Goal: Task Accomplishment & Management: Manage account settings

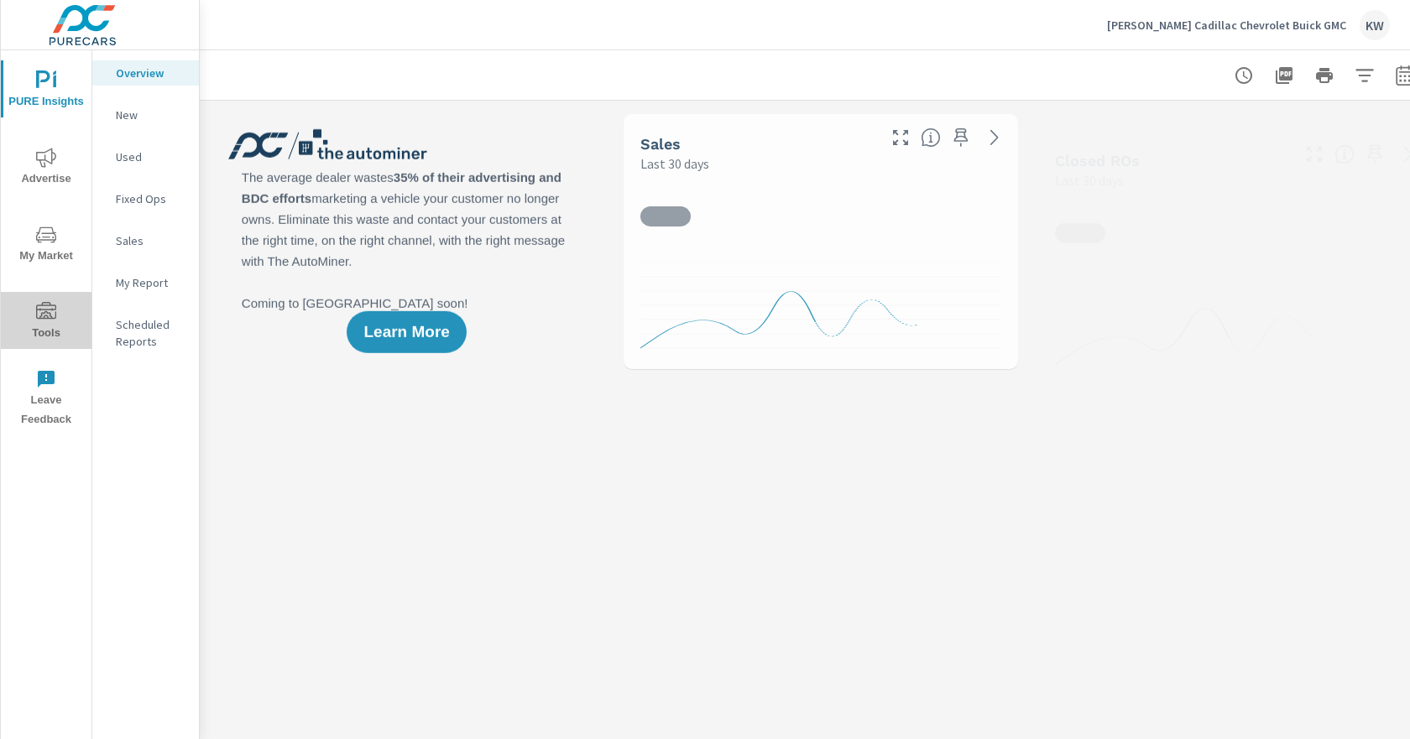
click at [52, 323] on span "Tools" at bounding box center [46, 322] width 81 height 41
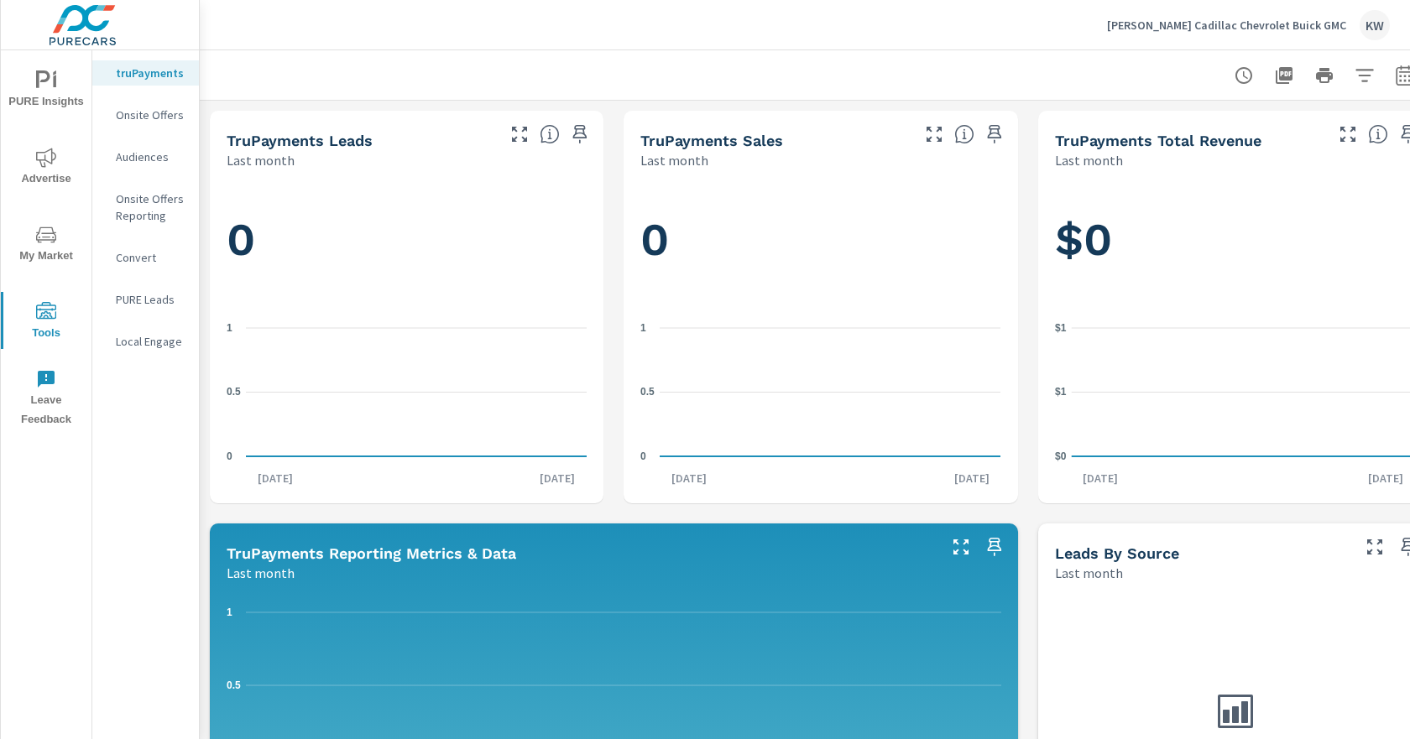
click at [159, 114] on p "Onsite Offers" at bounding box center [151, 115] width 70 height 17
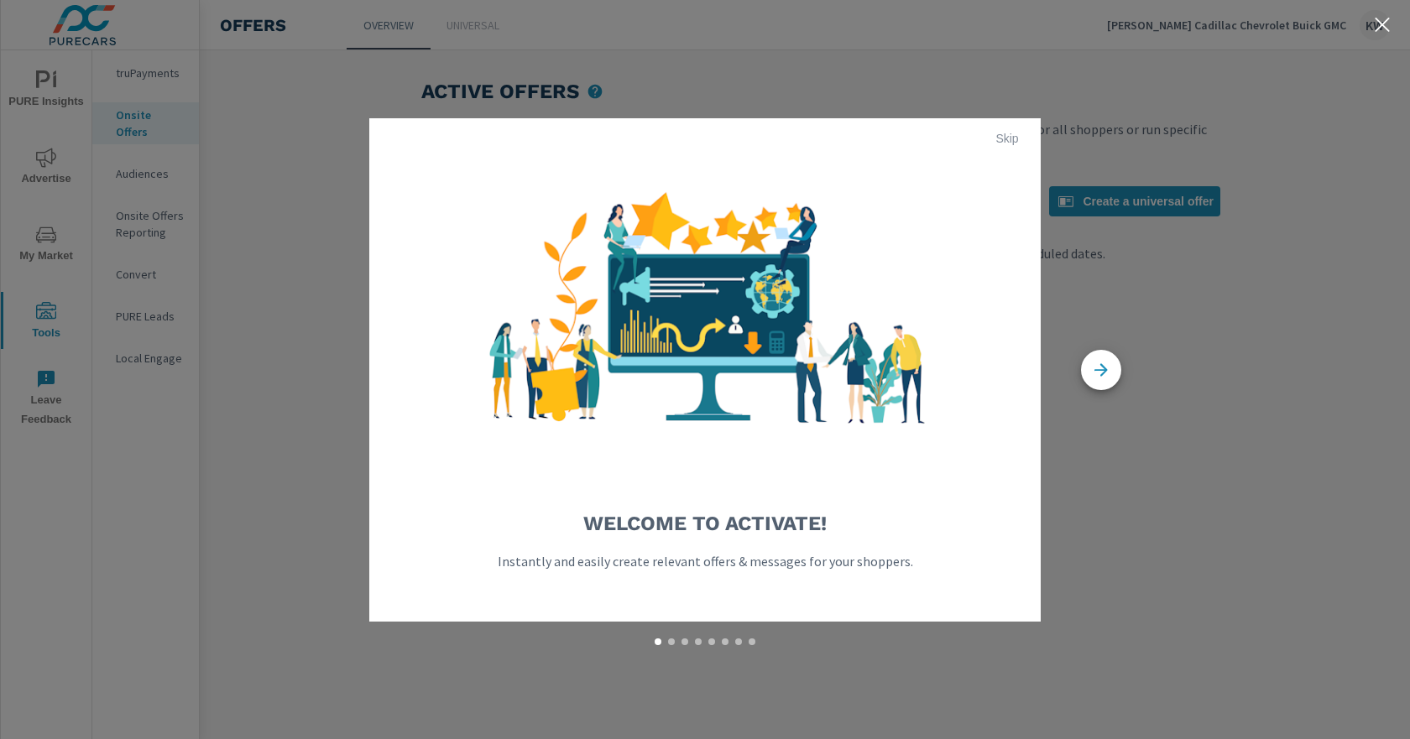
click at [1011, 139] on span "Skip" at bounding box center [1007, 138] width 40 height 15
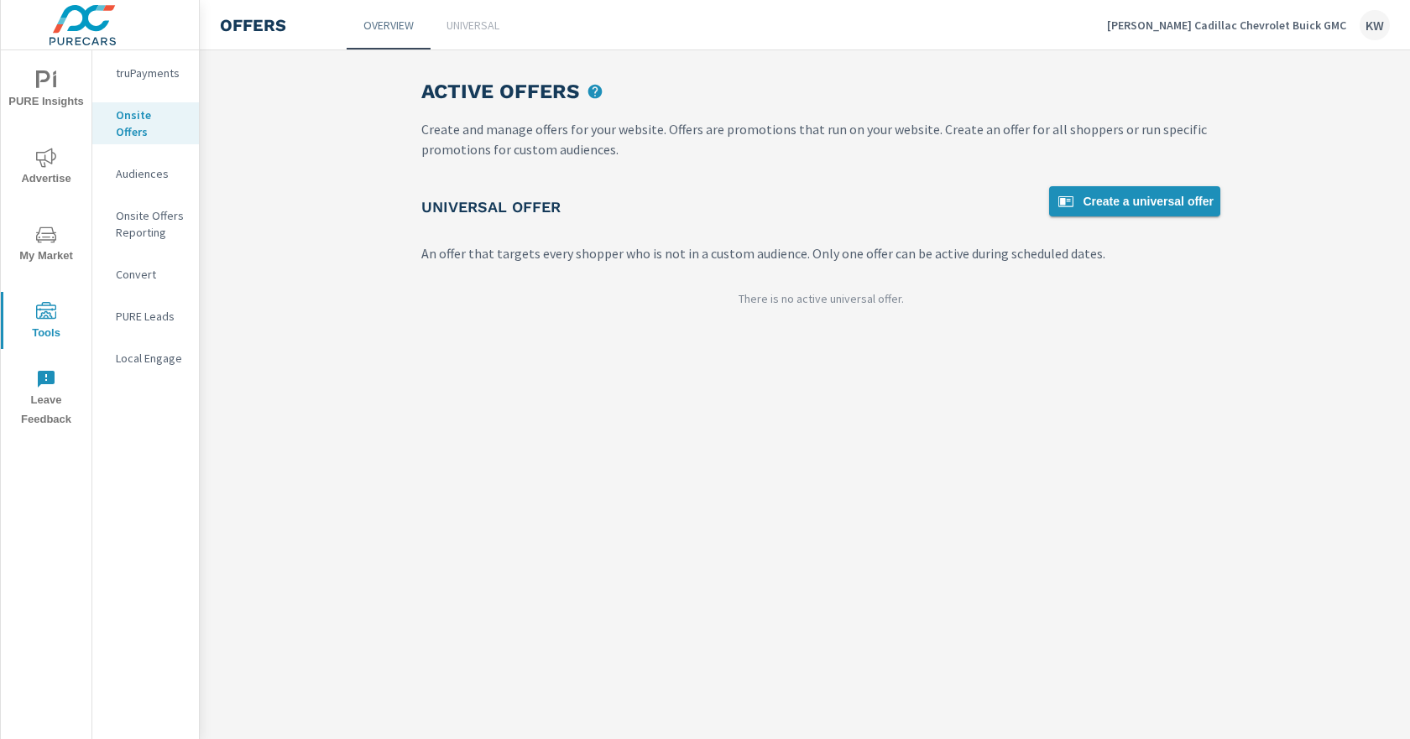
click at [1138, 205] on span "Create a universal offer" at bounding box center [1135, 201] width 158 height 20
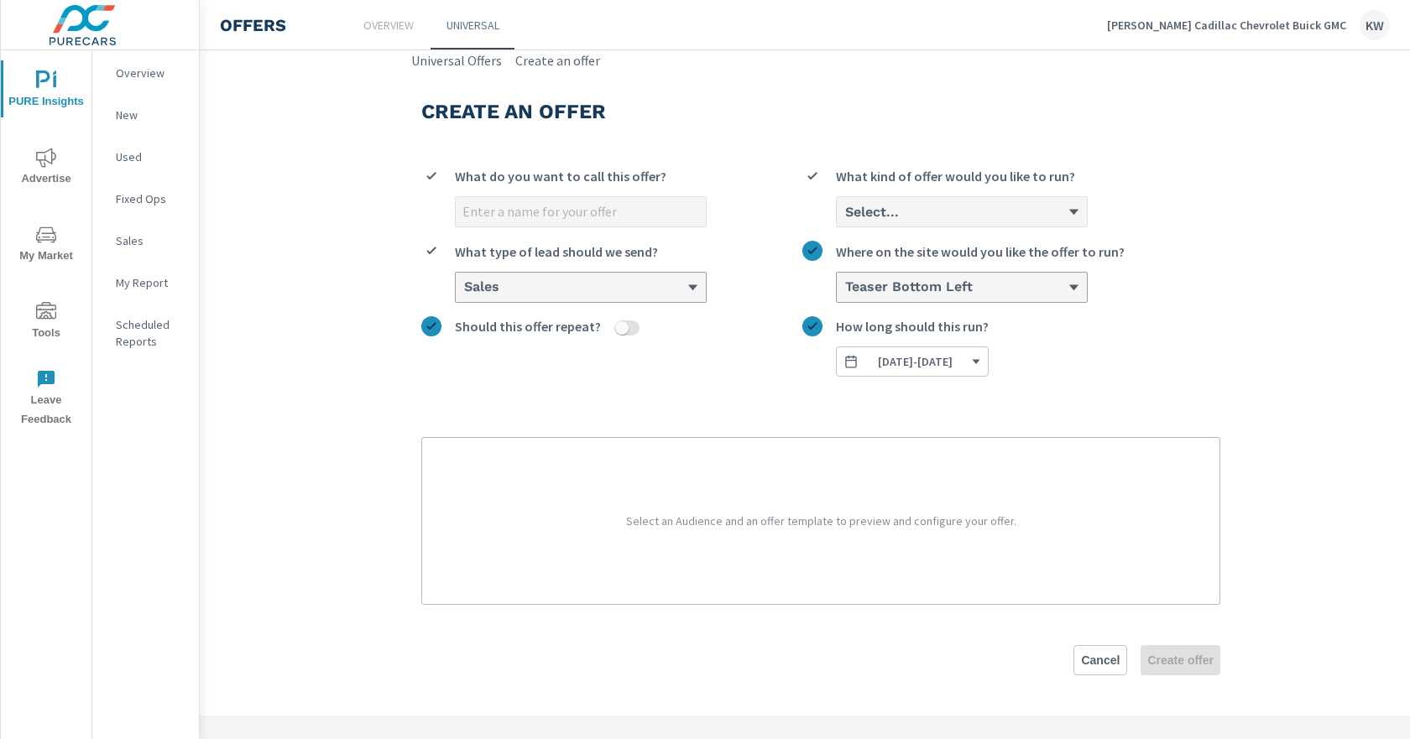
drag, startPoint x: 1100, startPoint y: 657, endPoint x: 1083, endPoint y: 662, distance: 17.5
click at [1100, 656] on span "Cancel" at bounding box center [1100, 660] width 39 height 15
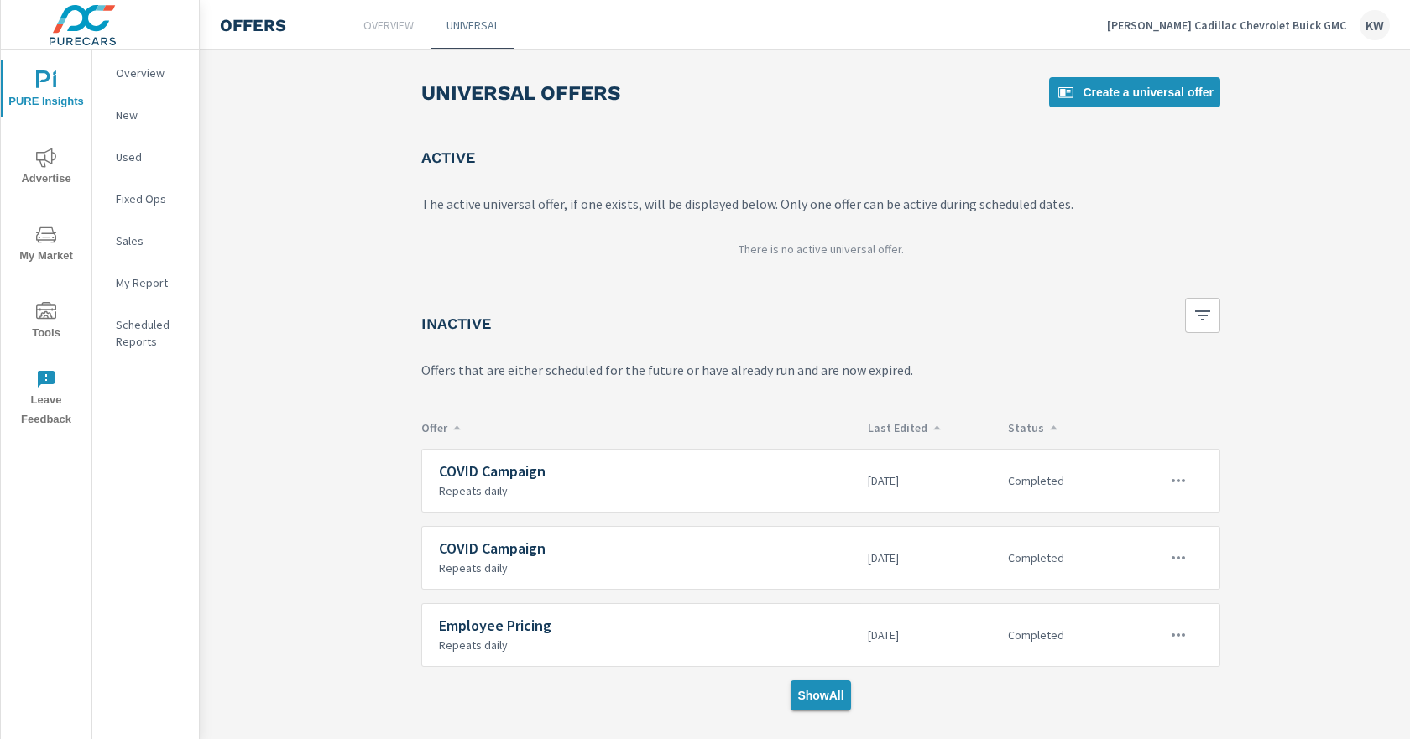
click at [824, 702] on span "Show All" at bounding box center [820, 695] width 46 height 15
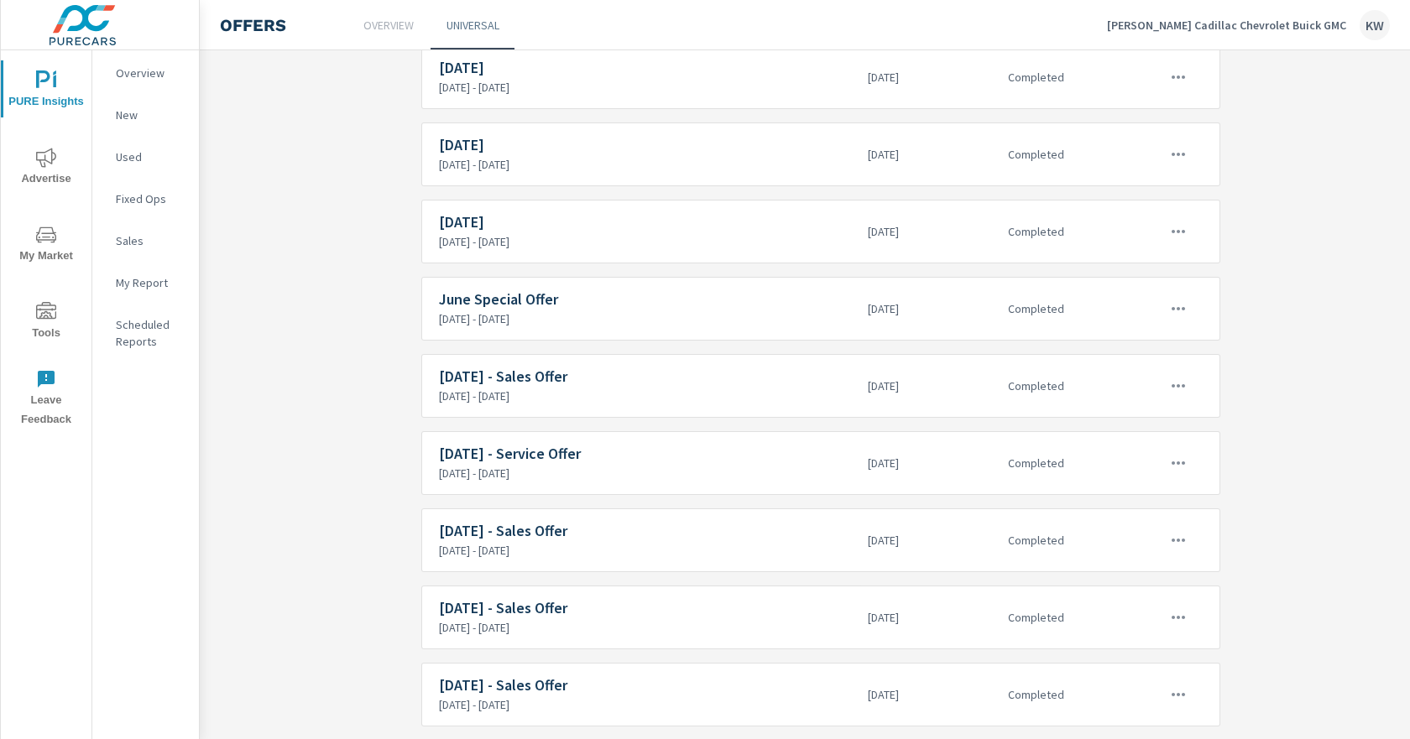
scroll to position [152, 0]
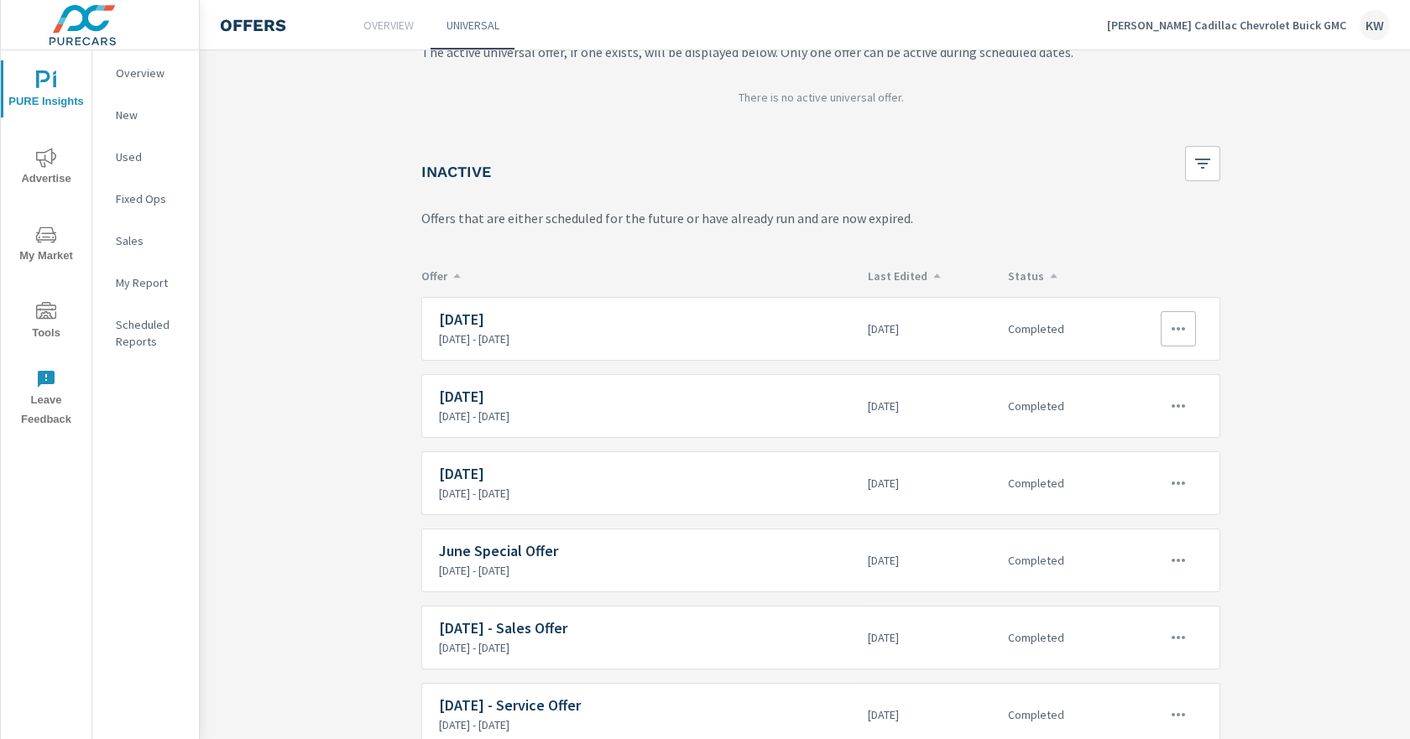
click at [1182, 325] on icon "button" at bounding box center [1178, 329] width 20 height 20
click at [1141, 363] on link "Edit" at bounding box center [1149, 367] width 93 height 40
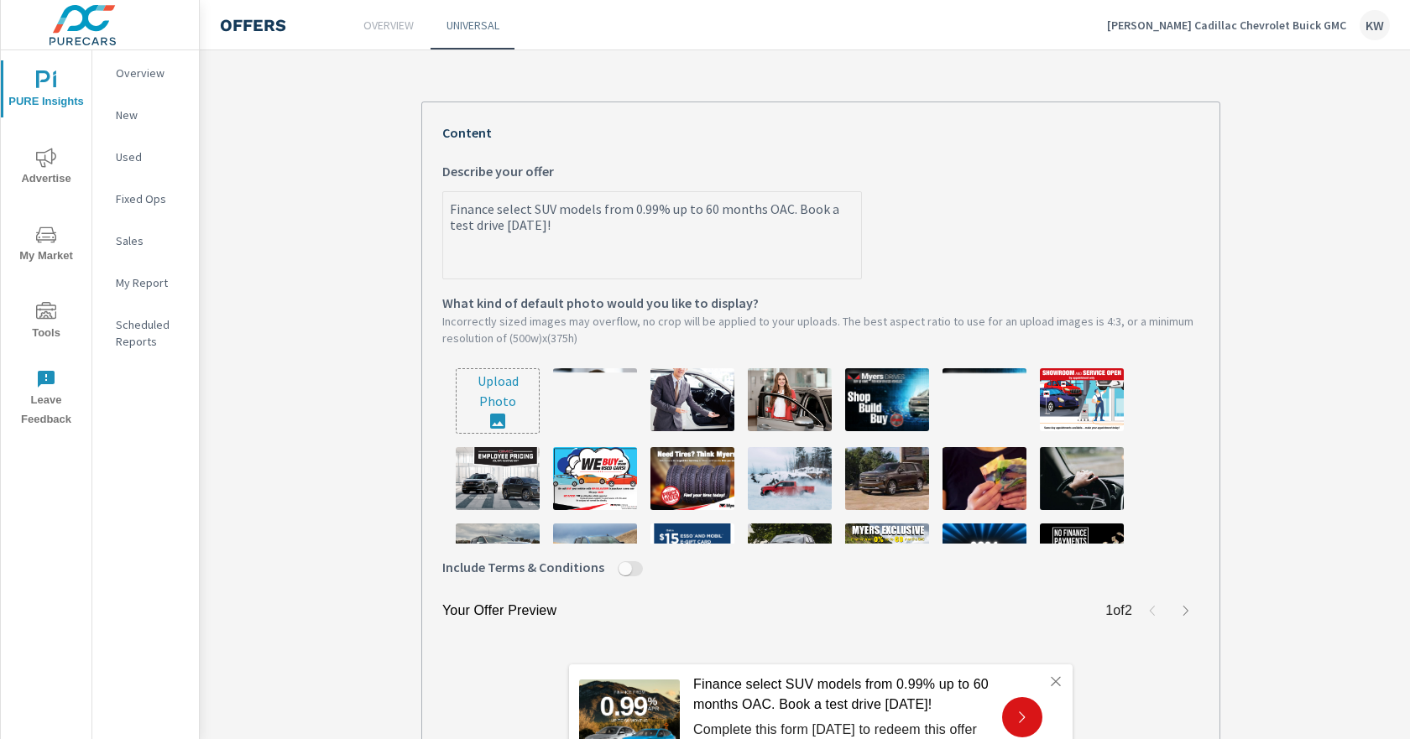
scroll to position [503, 0]
